Goal: Contribute content

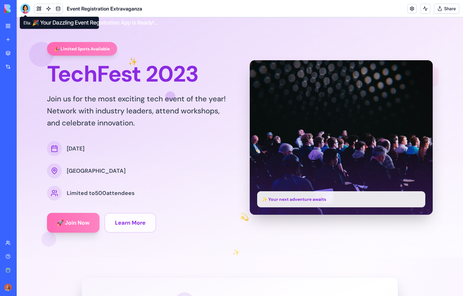
click at [23, 10] on div at bounding box center [25, 9] width 10 height 10
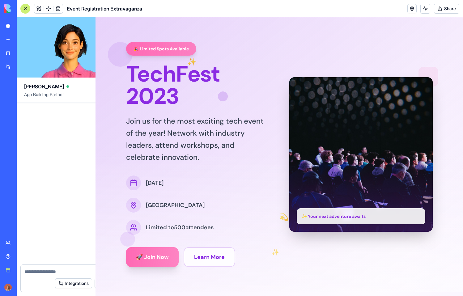
scroll to position [820, 0]
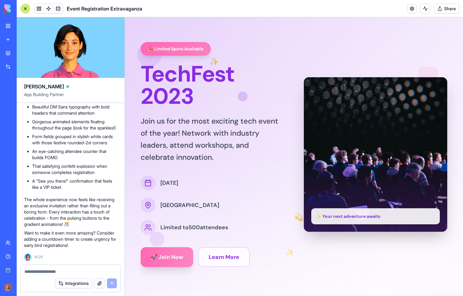
click at [47, 268] on div at bounding box center [71, 270] width 100 height 10
click at [42, 273] on textarea at bounding box center [70, 271] width 92 height 6
type textarea "**********"
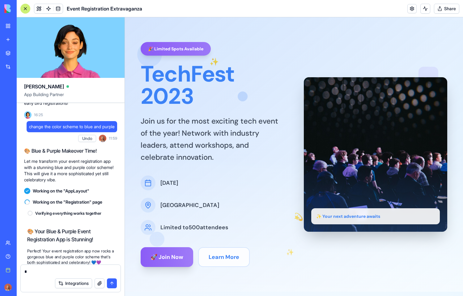
scroll to position [1133, 0]
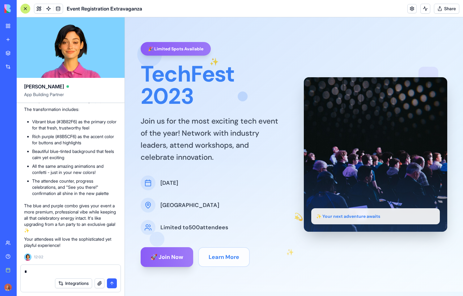
click at [25, 10] on div at bounding box center [25, 9] width 10 height 10
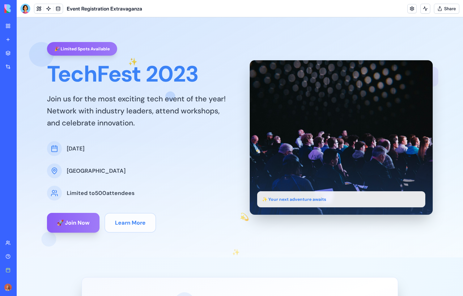
click at [25, 10] on div at bounding box center [25, 9] width 10 height 10
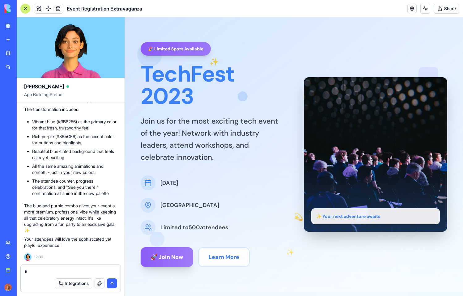
click at [25, 10] on div at bounding box center [25, 9] width 10 height 10
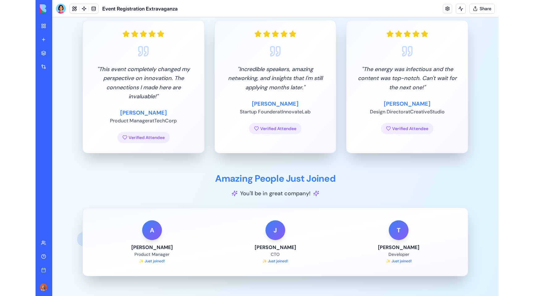
scroll to position [0, 0]
